Goal: Find contact information: Obtain details needed to contact an individual or organization

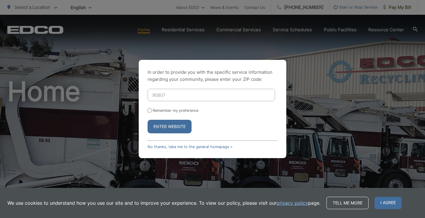
type input "90807"
click at [147, 120] on button "Enter Website" at bounding box center [169, 127] width 44 height 14
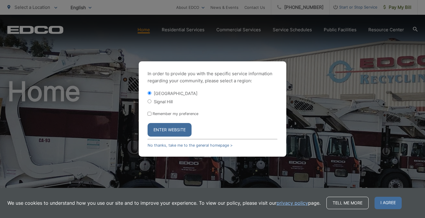
click at [172, 129] on button "Enter Website" at bounding box center [169, 130] width 44 height 14
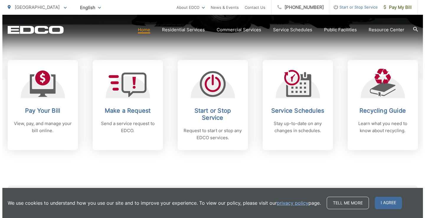
scroll to position [236, 0]
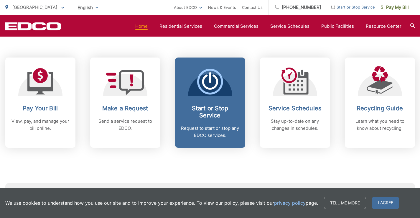
click at [215, 121] on div "Start or Stop Service Request to start or stop any EDCO services." at bounding box center [210, 122] width 58 height 34
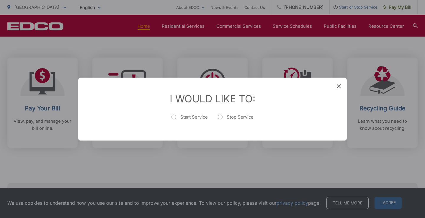
click at [175, 117] on label "Start Service" at bounding box center [189, 120] width 36 height 12
radio input "true"
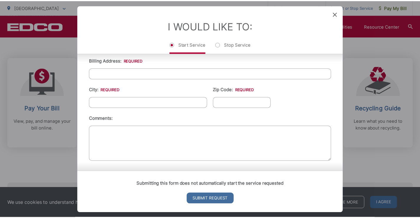
scroll to position [239, 0]
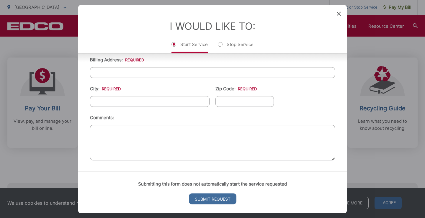
click at [339, 13] on icon at bounding box center [338, 13] width 4 height 4
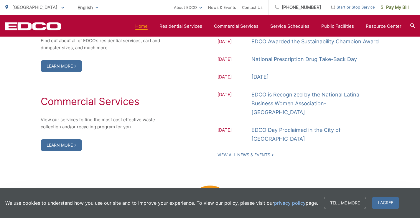
scroll to position [649, 0]
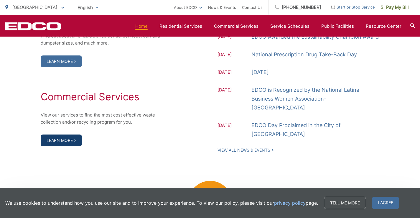
click at [72, 142] on link "Learn More" at bounding box center [61, 140] width 41 height 12
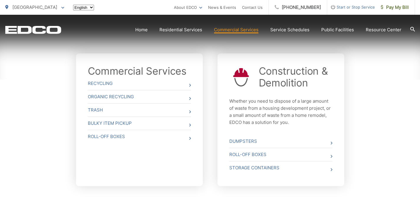
scroll to position [206, 0]
click at [98, 108] on link "Trash" at bounding box center [139, 109] width 103 height 13
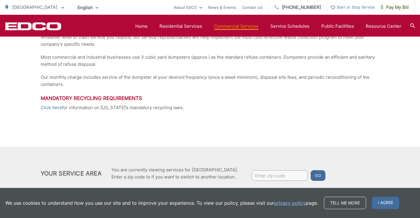
scroll to position [88, 0]
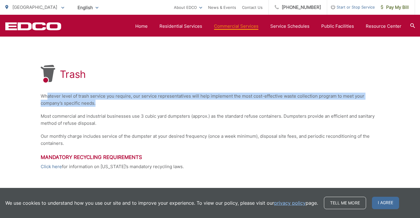
drag, startPoint x: 52, startPoint y: 96, endPoint x: 283, endPoint y: 103, distance: 230.6
click at [283, 103] on p "Whatever level of trash service you require, our service representatives will h…" at bounding box center [210, 100] width 339 height 14
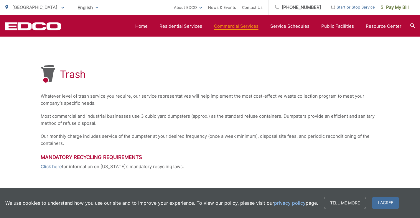
click at [301, 113] on p "Most commercial and industrial businesses use 3 cubic yard dumpsters (approx.) …" at bounding box center [210, 120] width 339 height 14
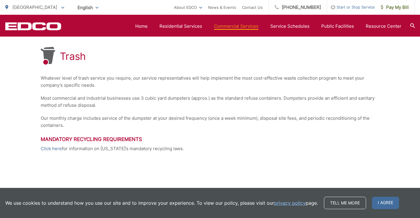
scroll to position [118, 0]
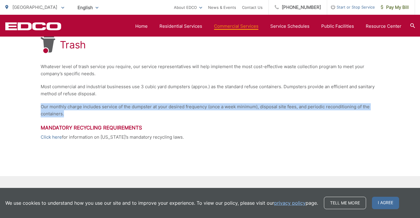
drag, startPoint x: 41, startPoint y: 106, endPoint x: 73, endPoint y: 113, distance: 32.4
click at [73, 113] on p "Our monthly charge includes service of the dumpster at your desired frequency (…" at bounding box center [210, 110] width 339 height 14
click at [140, 109] on p "Our monthly charge includes service of the dumpster at your desired frequency (…" at bounding box center [210, 110] width 339 height 14
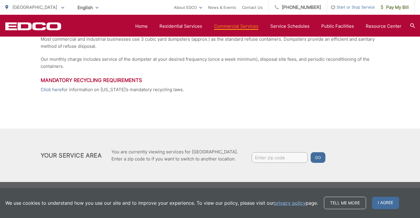
scroll to position [166, 0]
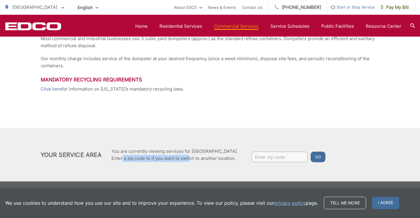
drag, startPoint x: 121, startPoint y: 155, endPoint x: 187, endPoint y: 160, distance: 67.1
click at [187, 160] on p "You are currently viewing services for Long Beach. Enter a zip code to if you w…" at bounding box center [174, 155] width 126 height 14
click at [193, 171] on div "Your Service Area You are currently viewing services for Long Beach. Enter a zi…" at bounding box center [210, 154] width 420 height 53
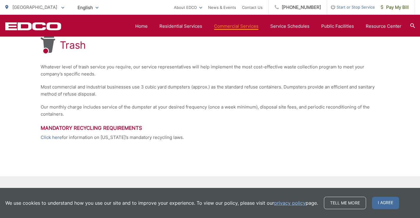
scroll to position [118, 0]
click at [263, 6] on link "Contact Us" at bounding box center [252, 7] width 21 height 7
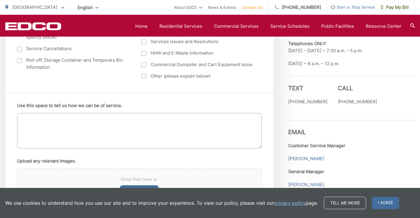
scroll to position [354, 0]
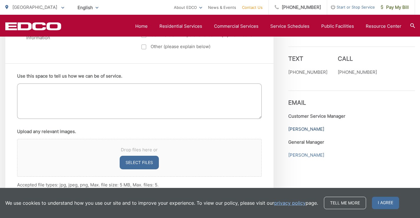
click at [321, 130] on link "[PERSON_NAME]" at bounding box center [306, 129] width 36 height 7
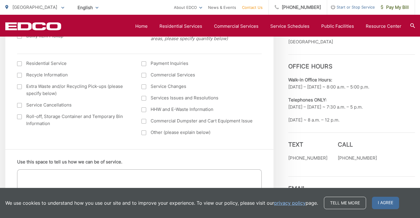
scroll to position [295, 0]
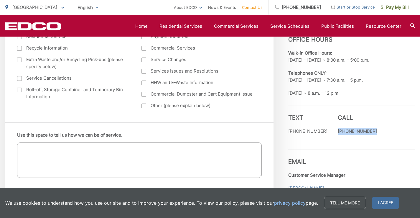
drag, startPoint x: 371, startPoint y: 132, endPoint x: 329, endPoint y: 134, distance: 42.2
click at [329, 134] on div "Text [PHONE_NUMBER] Call [PHONE_NUMBER]" at bounding box center [351, 123] width 127 height 35
copy p "[PHONE_NUMBER]"
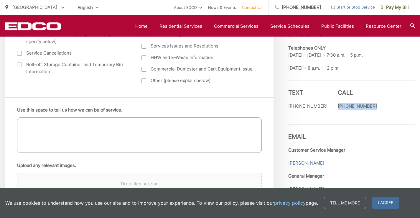
scroll to position [324, 0]
